Goal: Navigation & Orientation: Find specific page/section

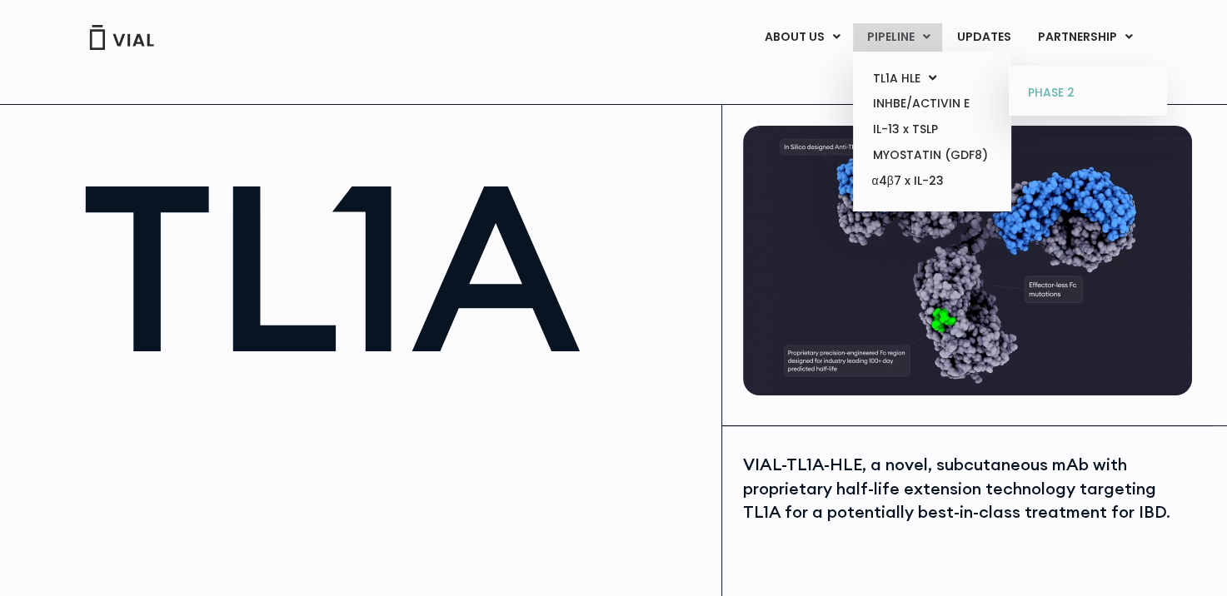
click at [1054, 82] on link "PHASE 2" at bounding box center [1087, 93] width 146 height 27
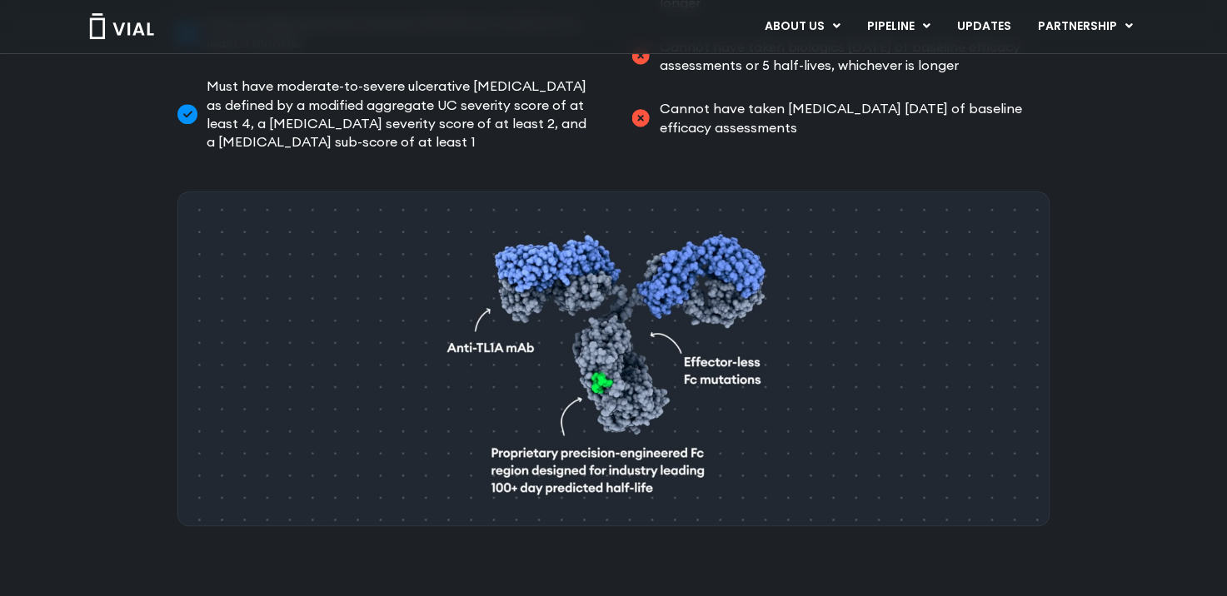
scroll to position [1166, 0]
